Goal: Information Seeking & Learning: Learn about a topic

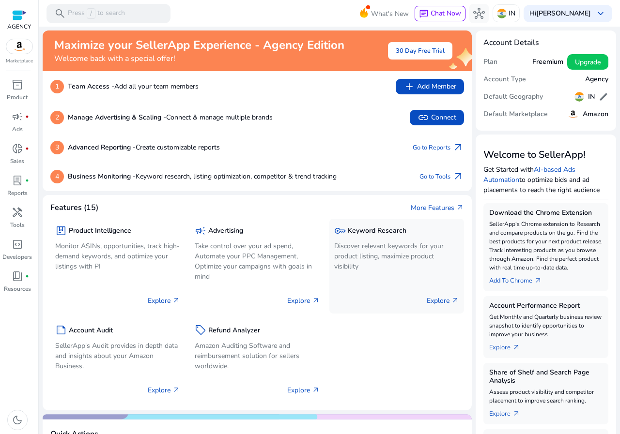
scroll to position [48, 0]
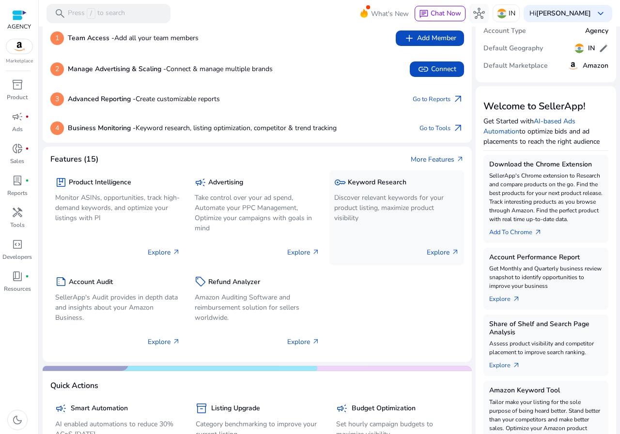
click at [349, 205] on p "Discover relevant keywords for your product listing, maximize product visibility" at bounding box center [396, 208] width 125 height 31
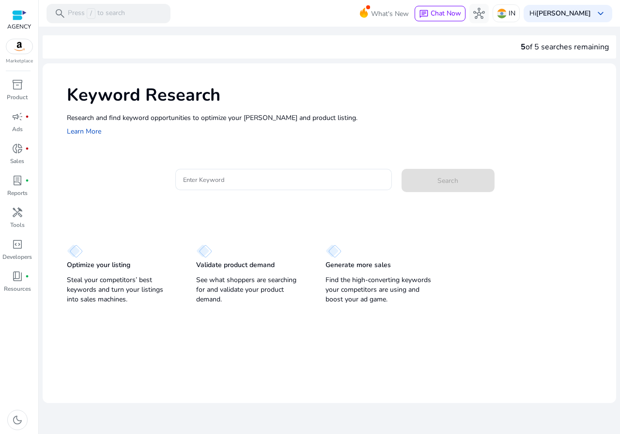
click at [256, 153] on div "Keyword Research Research and find keyword opportunities to optimize your [PERS…" at bounding box center [329, 109] width 573 height 93
click at [231, 178] on input "Enter Keyword" at bounding box center [283, 179] width 201 height 11
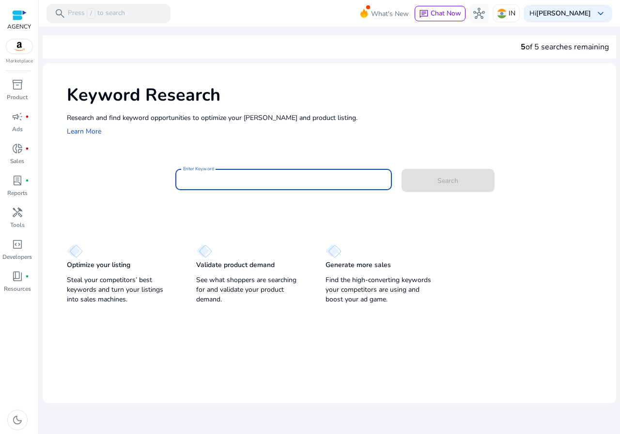
paste input "**********"
type input "**********"
click at [454, 181] on span "Search" at bounding box center [447, 181] width 21 height 10
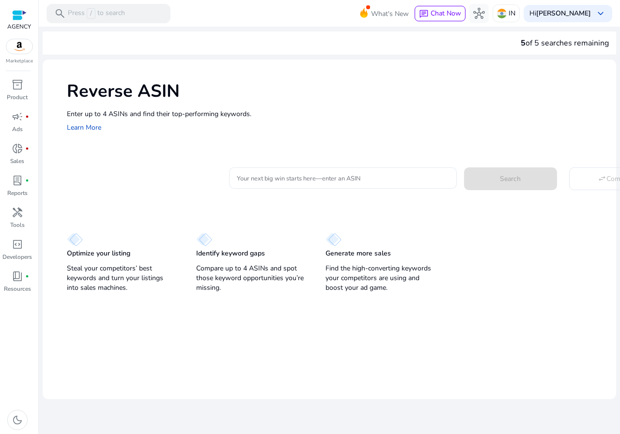
click at [316, 177] on input "Your next big win starts here—enter an ASIN" at bounding box center [343, 178] width 212 height 11
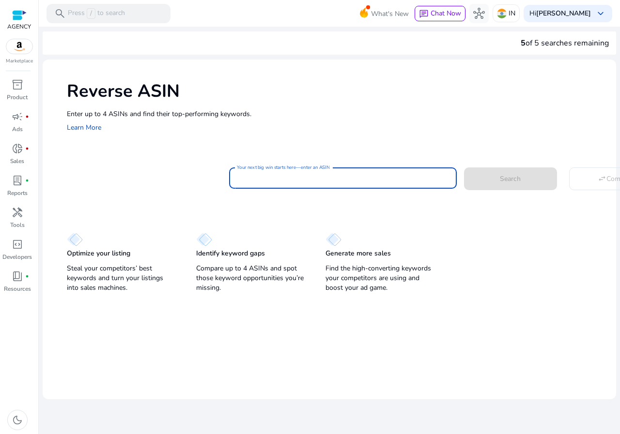
paste input "**********"
type input "**********"
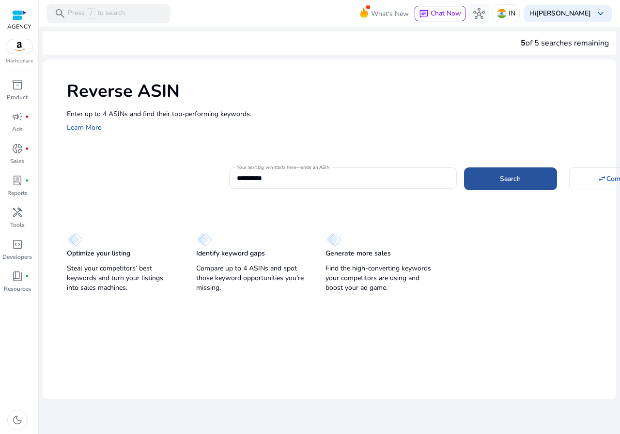
click at [506, 173] on span at bounding box center [510, 178] width 93 height 23
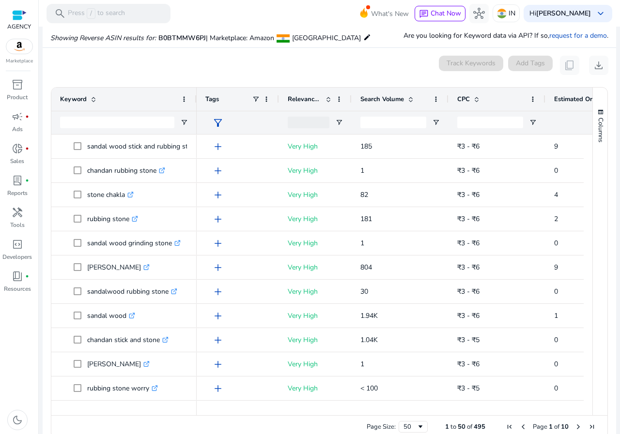
scroll to position [97, 0]
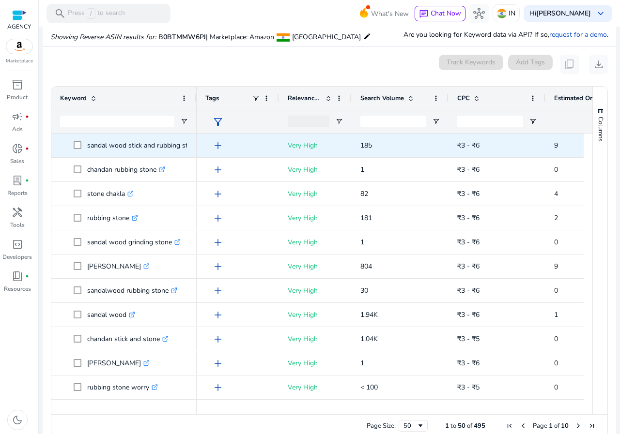
click at [78, 139] on span at bounding box center [81, 146] width 14 height 20
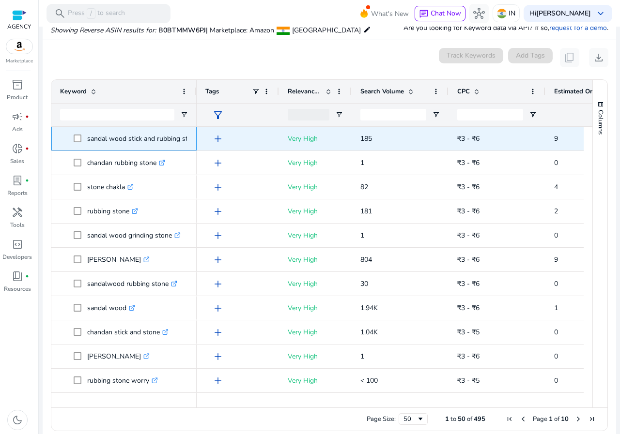
click at [77, 143] on span at bounding box center [81, 139] width 14 height 20
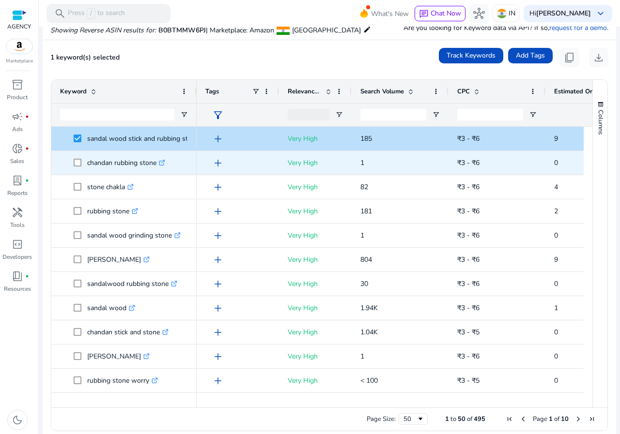
click at [73, 166] on span "chandan rubbing stone .st0{fill:#2c8af8}" at bounding box center [124, 163] width 128 height 20
click at [74, 165] on span "chandan rubbing stone .st0{fill:#2c8af8}" at bounding box center [124, 163] width 128 height 20
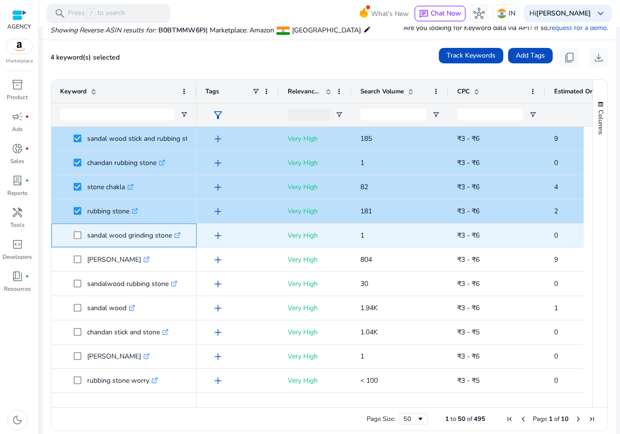
click at [78, 239] on span at bounding box center [81, 236] width 14 height 20
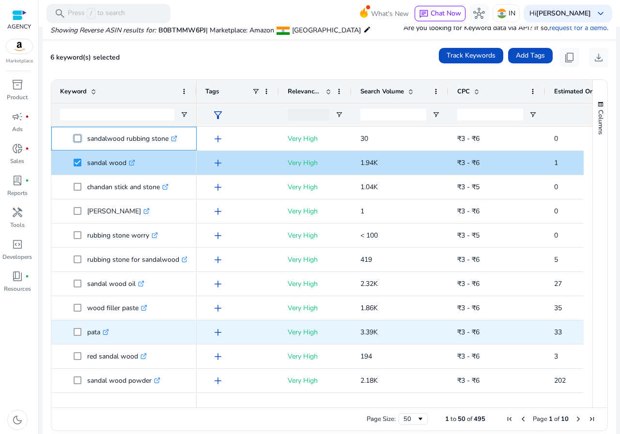
scroll to position [194, 0]
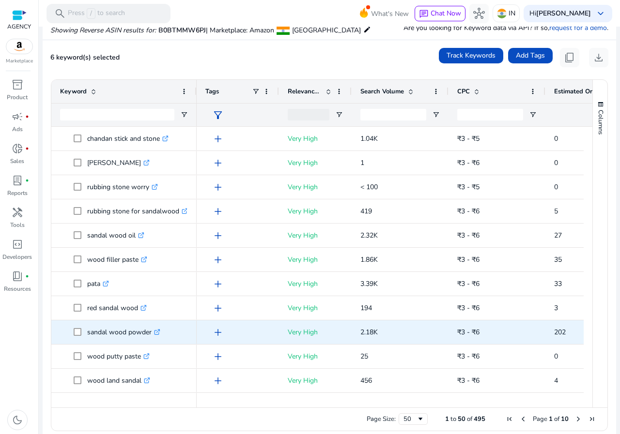
click at [81, 331] on span at bounding box center [81, 333] width 14 height 20
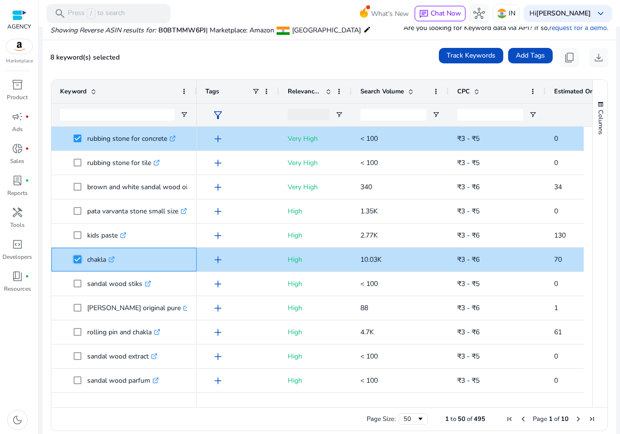
scroll to position [0, 0]
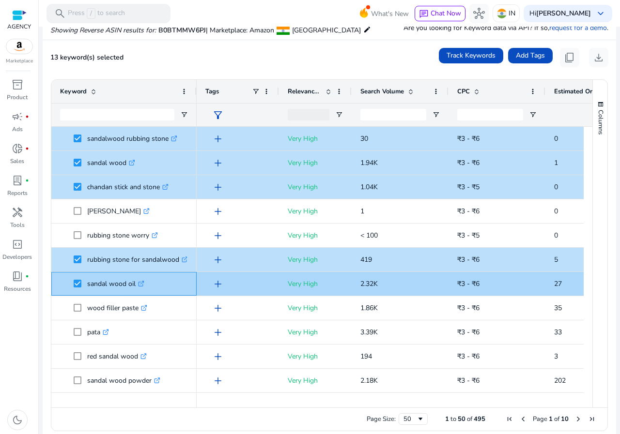
click at [82, 285] on span at bounding box center [81, 284] width 14 height 20
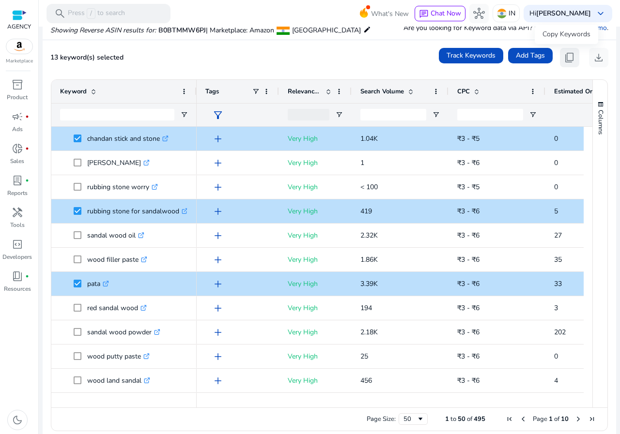
click at [566, 54] on span "content_copy" at bounding box center [570, 58] width 12 height 12
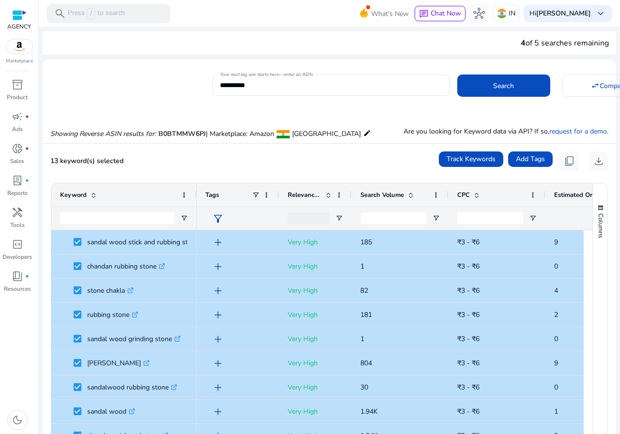
scroll to position [194, 0]
